Goal: Information Seeking & Learning: Check status

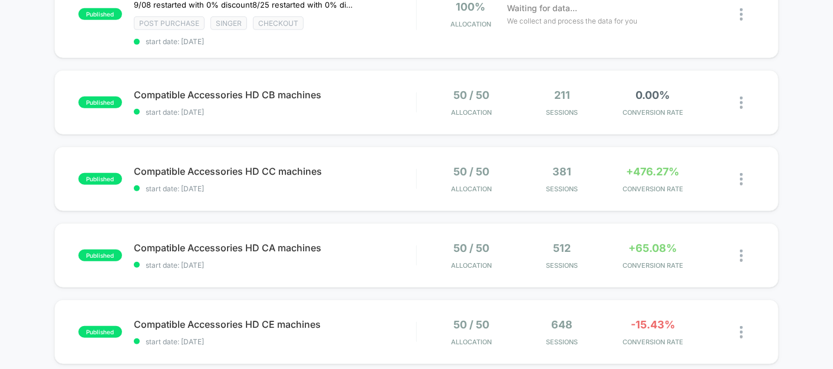
scroll to position [344, 0]
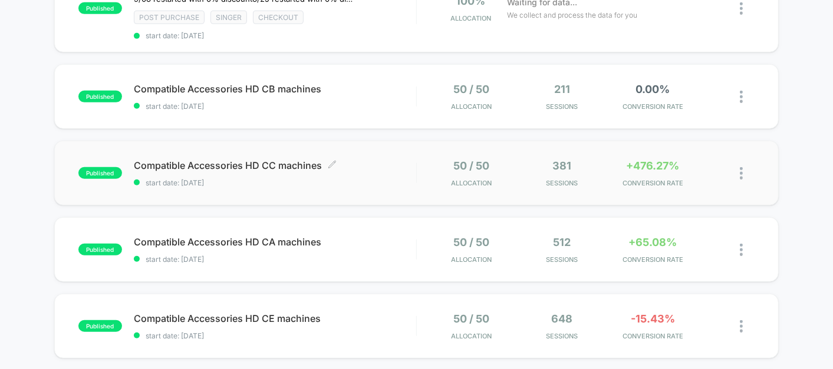
click at [370, 172] on div "Compatible Accessories HD CC machines Click to edit experience details Click to…" at bounding box center [275, 174] width 282 height 28
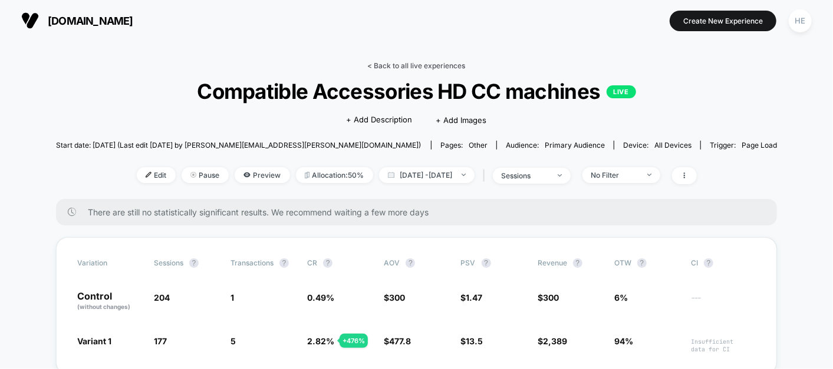
click at [391, 62] on link "< Back to all live experiences" at bounding box center [417, 65] width 98 height 9
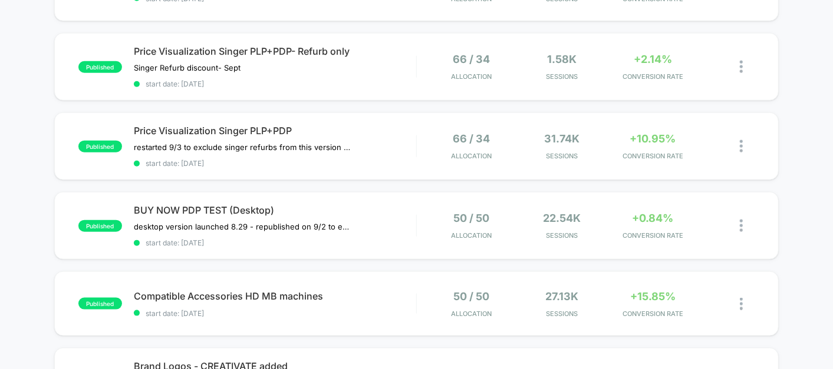
scroll to position [792, 0]
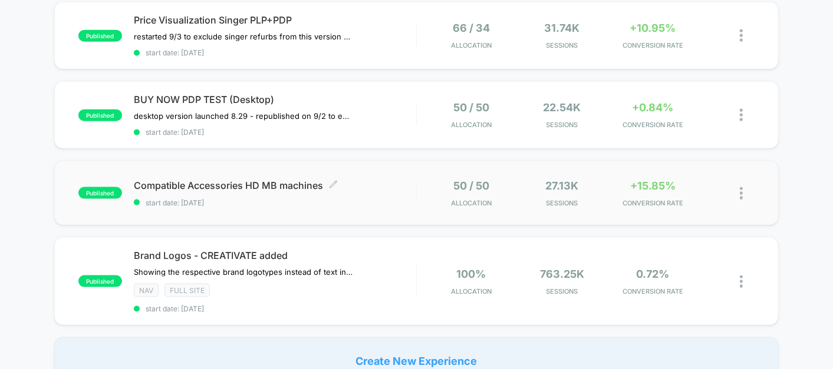
click at [380, 184] on div "Compatible Accessories HD MB machines Click to edit experience details Click to…" at bounding box center [275, 194] width 282 height 28
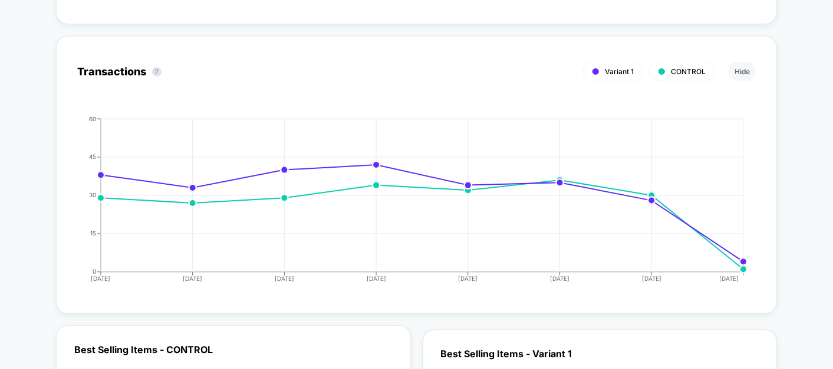
scroll to position [2967, 0]
